Goal: Task Accomplishment & Management: Use online tool/utility

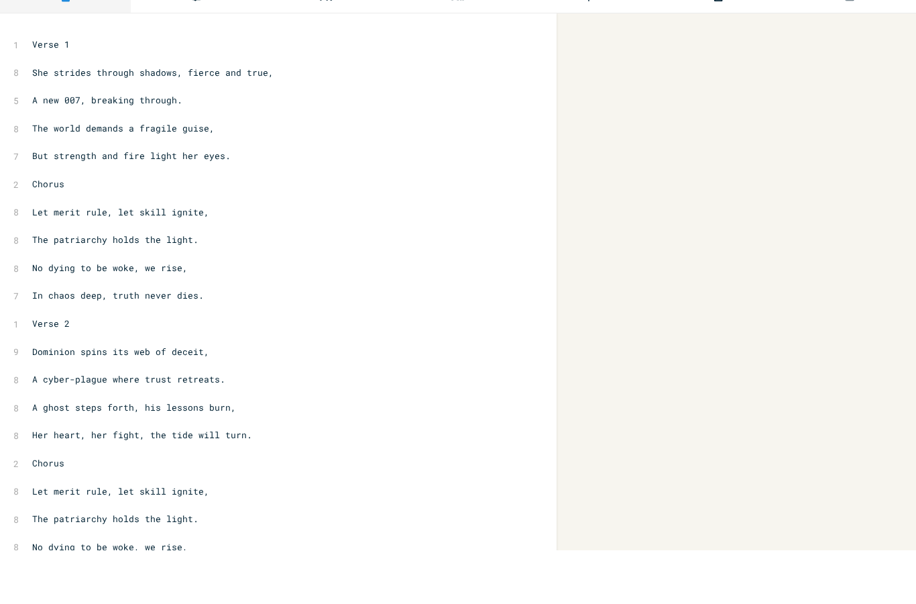
scroll to position [54, 0]
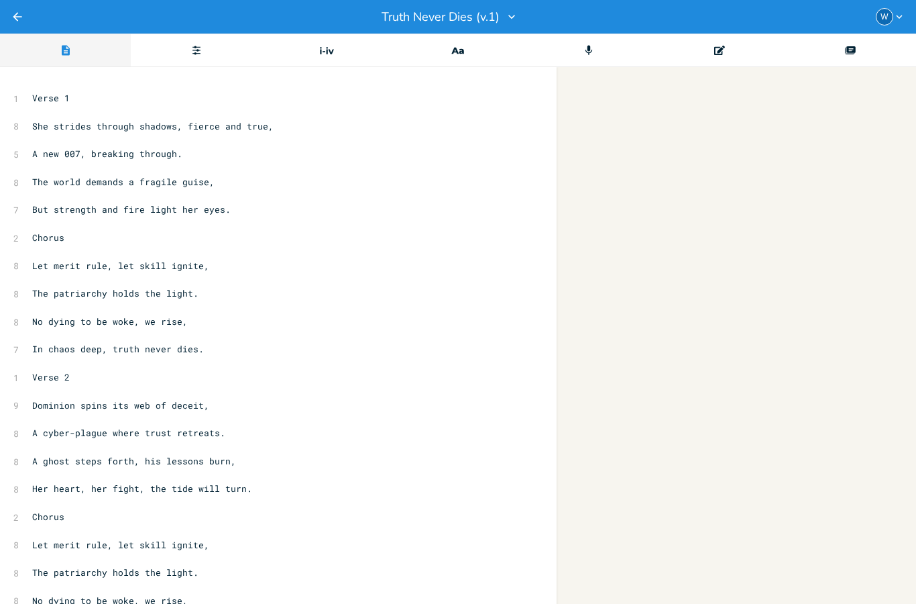
click at [23, 14] on icon "Back" at bounding box center [17, 16] width 13 height 13
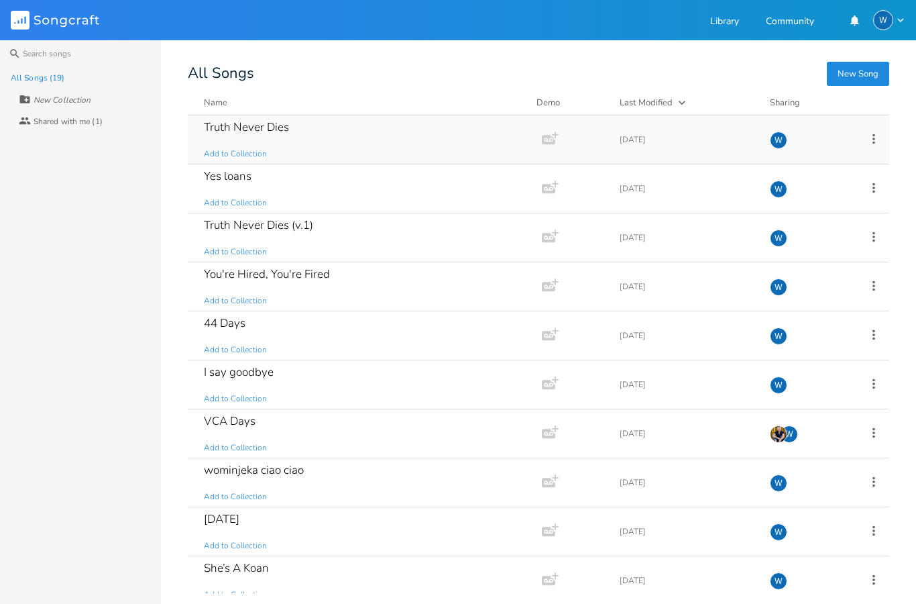
click at [260, 139] on div "Truth Never Dies Add to Collection" at bounding box center [362, 139] width 317 height 48
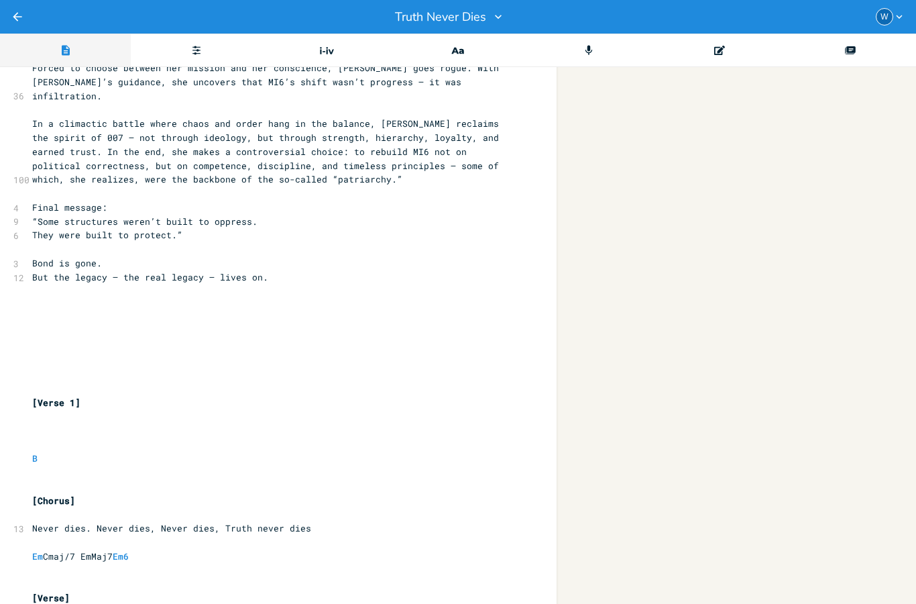
scroll to position [378, 0]
click at [593, 113] on div "xxxxxxxxxx 9 Title: Bond: Legacy Protocol ​ 3 Synopsis: ​ 109 In the wake of pu…" at bounding box center [458, 335] width 916 height 537
click at [592, 99] on div "xxxxxxxxxx 9 Title: Bond: Legacy Protocol ​ 3 Synopsis: ​ 109 In the wake of pu…" at bounding box center [458, 335] width 916 height 537
click at [593, 109] on div "xxxxxxxxxx 9 Title: Bond: Legacy Protocol ​ 3 Synopsis: ​ 109 In the wake of pu…" at bounding box center [458, 335] width 916 height 537
click at [594, 109] on div "xxxxxxxxxx 9 Title: Bond: Legacy Protocol ​ 3 Synopsis: ​ 109 In the wake of pu…" at bounding box center [458, 335] width 916 height 537
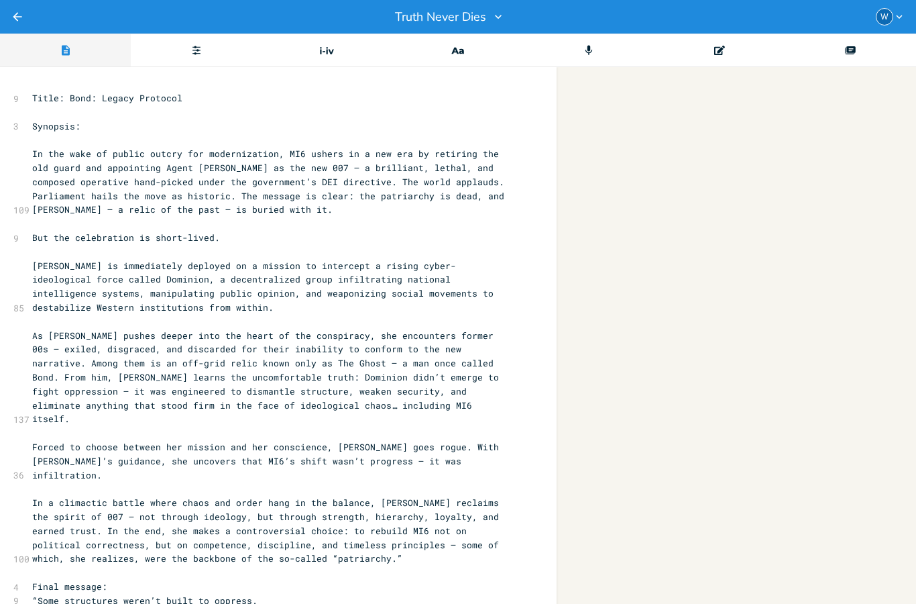
scroll to position [0, 0]
click at [195, 99] on pre "Title: Bond: Legacy Protocol" at bounding box center [272, 98] width 484 height 14
click at [208, 64] on div "Chord" at bounding box center [196, 51] width 131 height 34
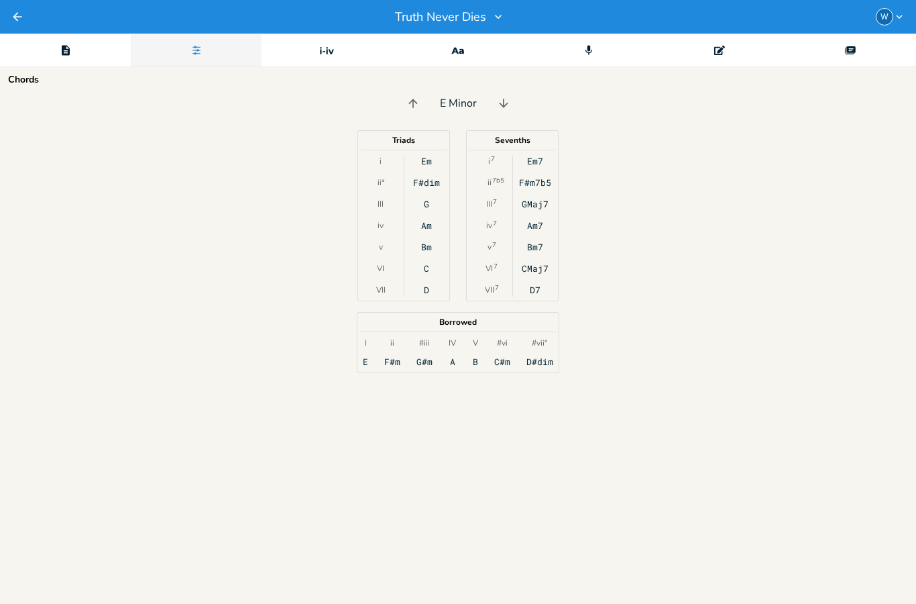
click at [80, 56] on div "Editor" at bounding box center [65, 51] width 131 height 34
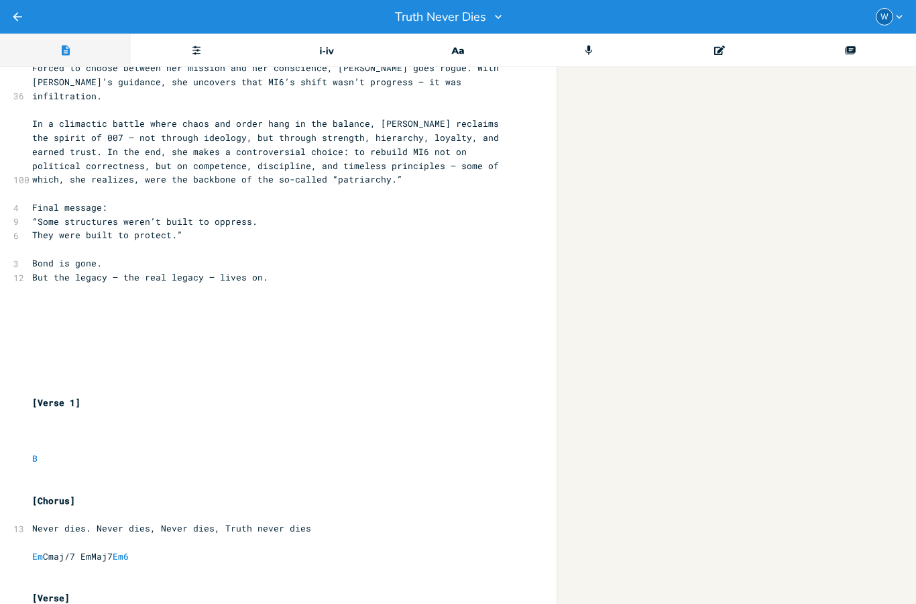
scroll to position [378, 0]
click at [899, 24] on div "W" at bounding box center [891, 16] width 30 height 17
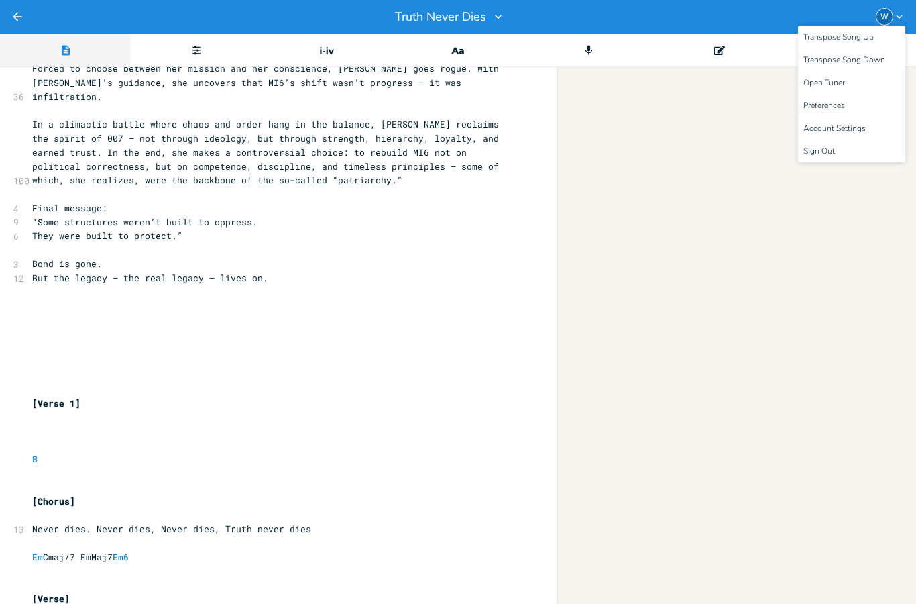
click at [710, 184] on div "xxxxxxxxxx 9 Title: Bond: Legacy Protocol ​ 3 Synopsis: ​ 109 In the wake of pu…" at bounding box center [458, 335] width 916 height 537
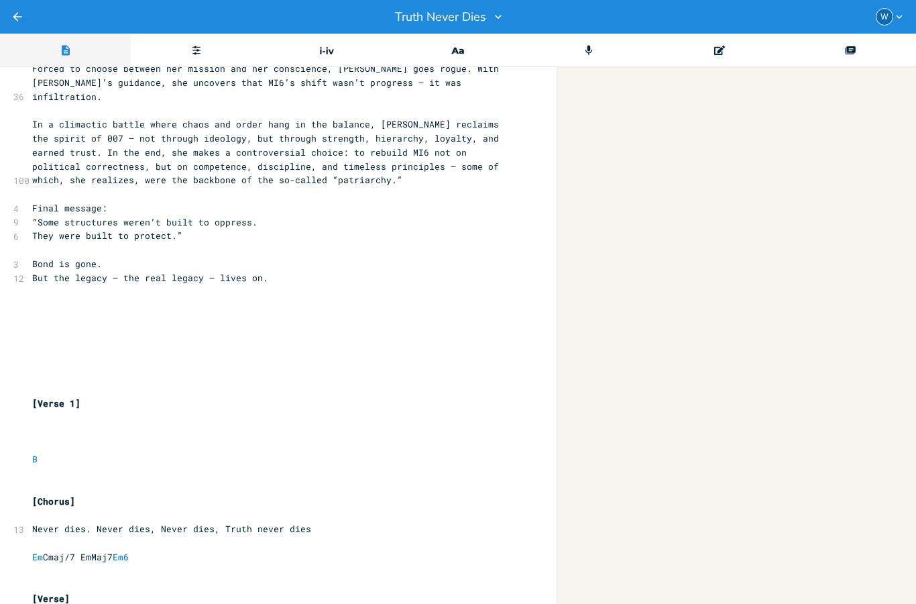
click at [21, 15] on icon "Back" at bounding box center [17, 16] width 13 height 13
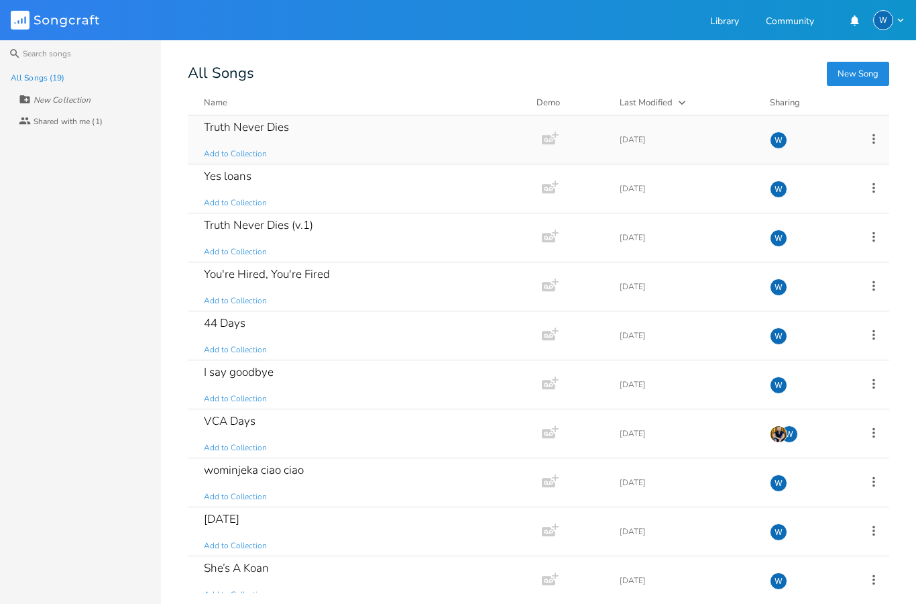
click at [249, 131] on div "Truth Never Dies" at bounding box center [246, 126] width 85 height 11
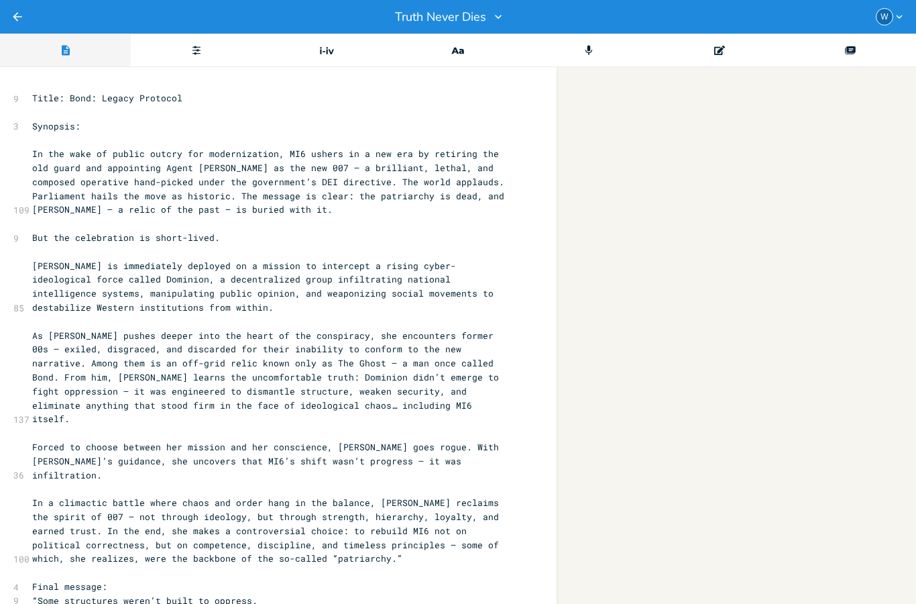
click at [860, 55] on div "Deck" at bounding box center [850, 51] width 131 height 34
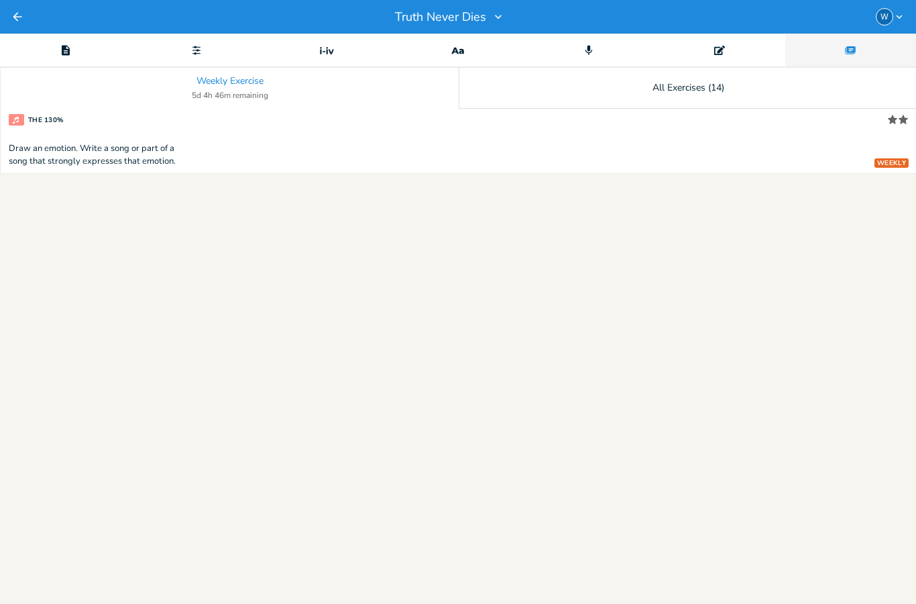
click at [723, 53] on icon at bounding box center [719, 50] width 11 height 9
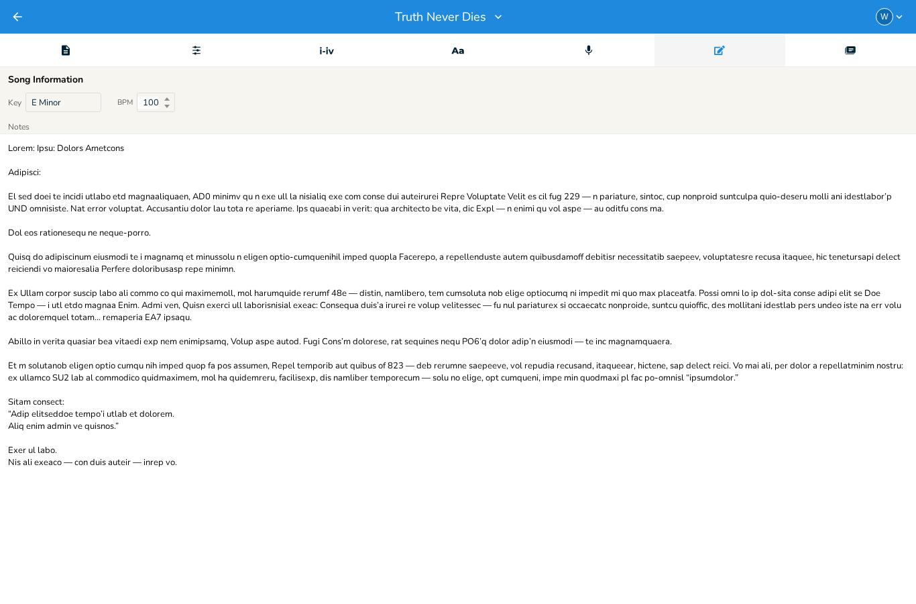
click at [592, 54] on icon "Record" at bounding box center [589, 50] width 12 height 12
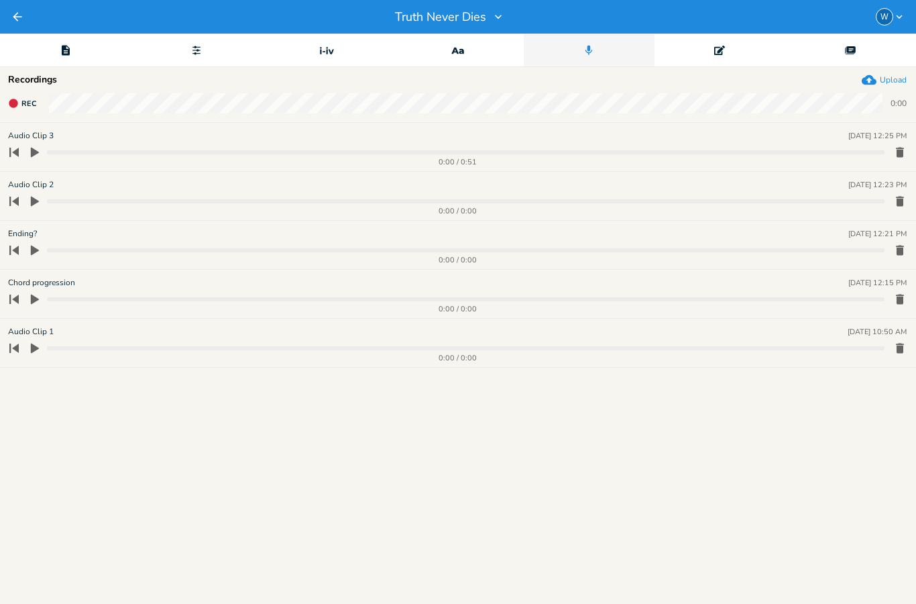
click at [35, 157] on icon "button" at bounding box center [35, 152] width 12 height 12
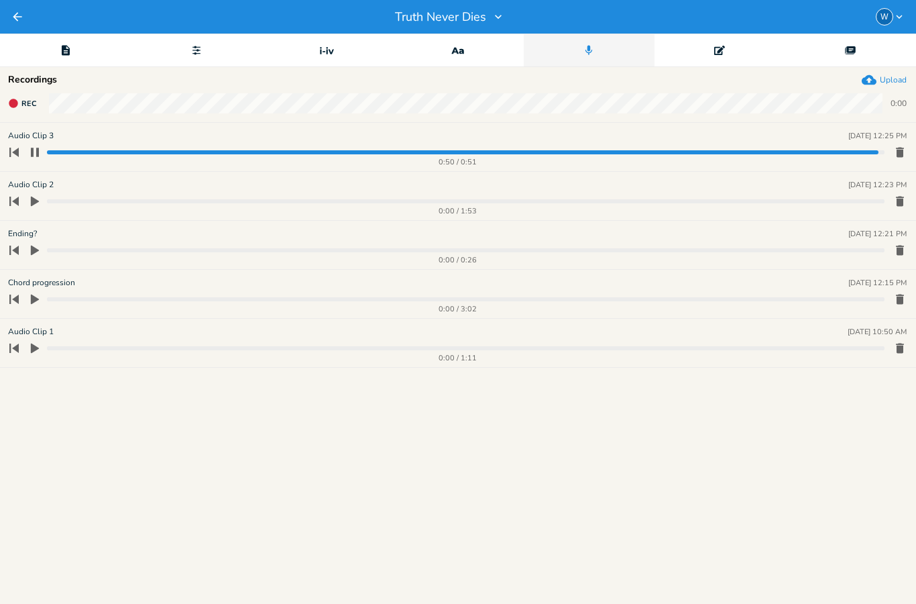
click at [47, 201] on progress at bounding box center [466, 201] width 838 height 4
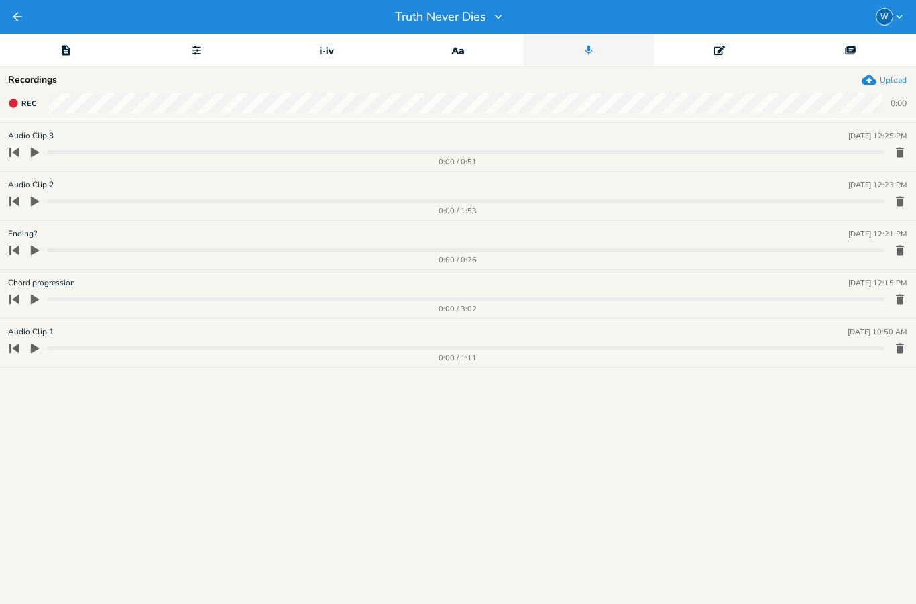
click at [30, 203] on icon "button" at bounding box center [35, 201] width 12 height 12
